Goal: Information Seeking & Learning: Learn about a topic

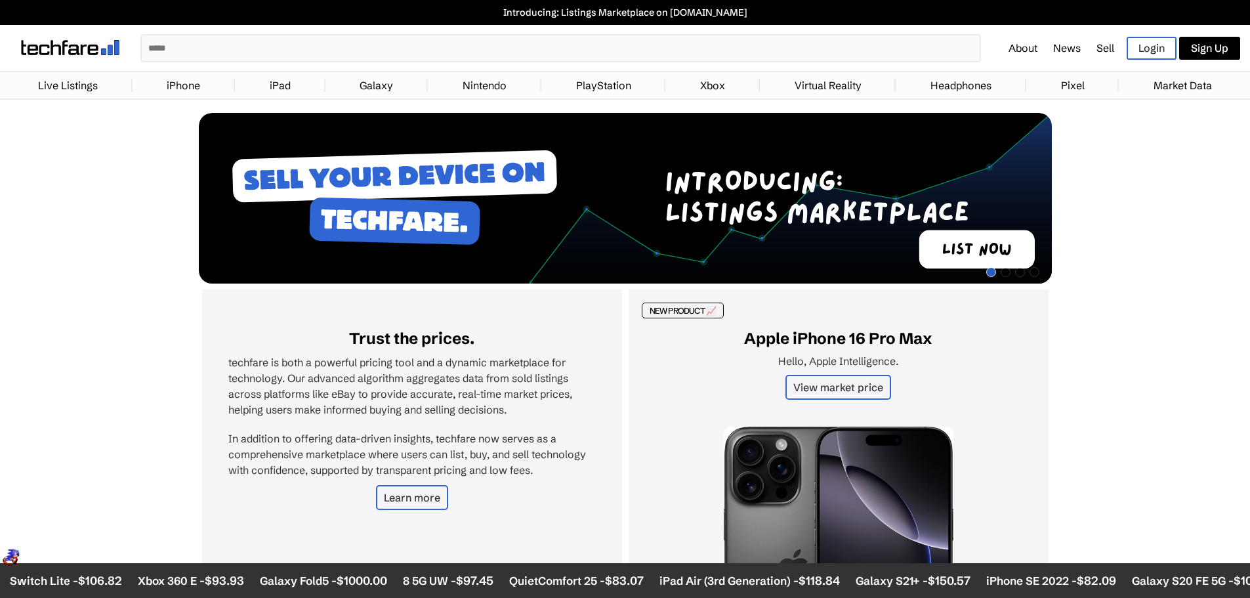
click at [189, 89] on link "iPhone" at bounding box center [183, 85] width 47 height 26
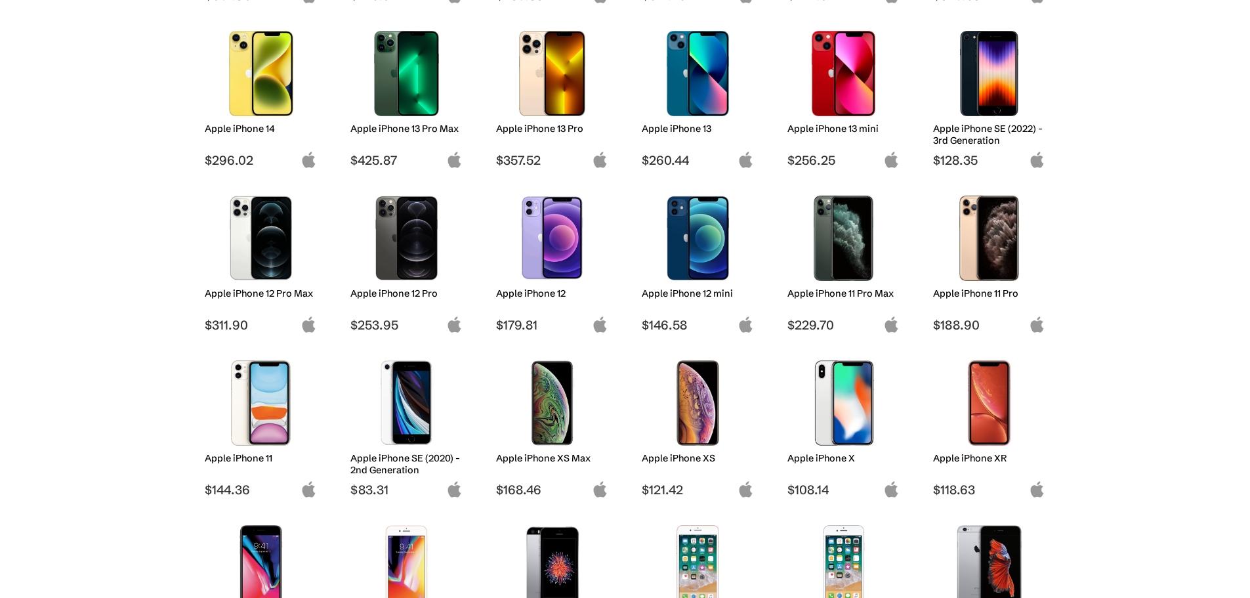
click at [545, 417] on img at bounding box center [552, 402] width 93 height 85
